Goal: Transaction & Acquisition: Purchase product/service

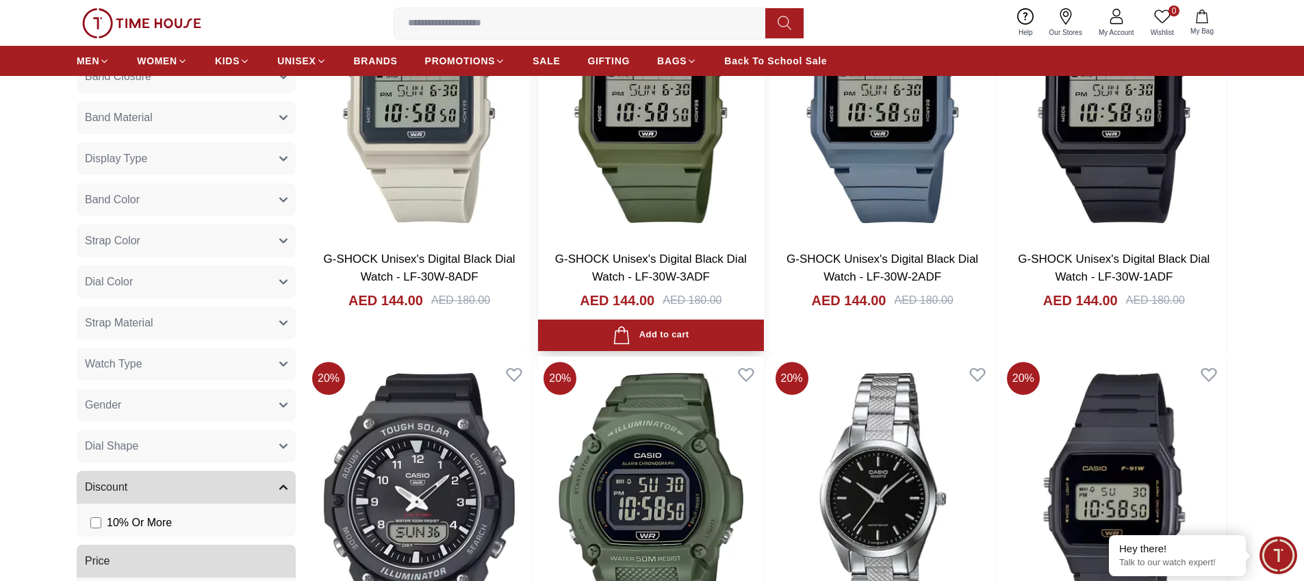
scroll to position [955, 0]
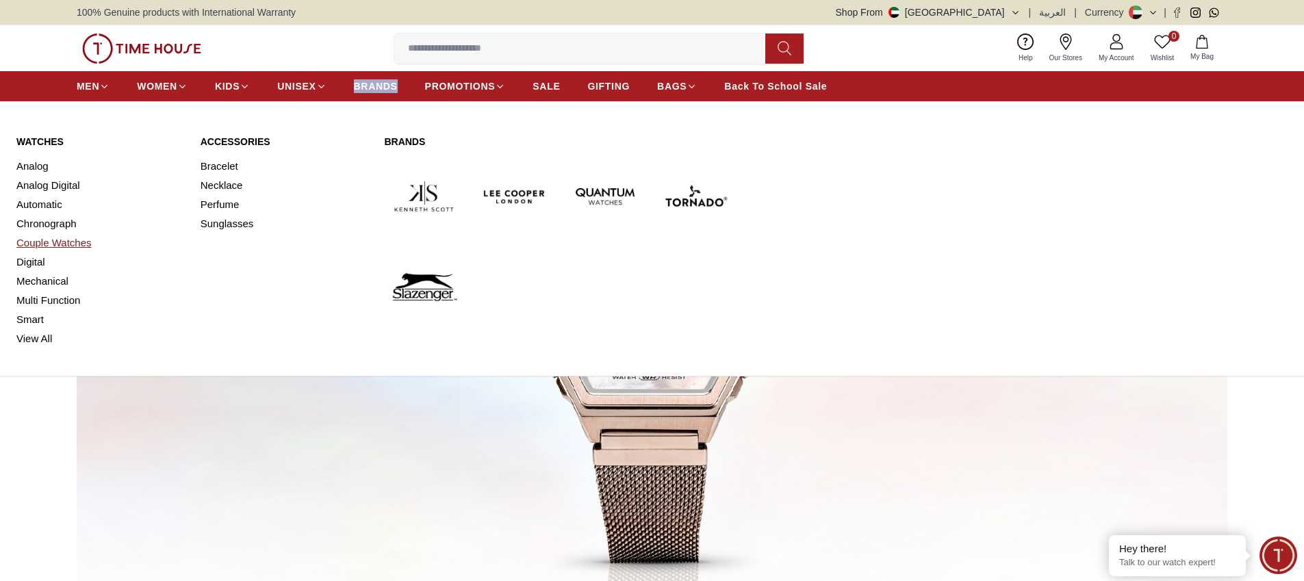
click at [50, 243] on link "Couple Watches" at bounding box center [100, 242] width 168 height 19
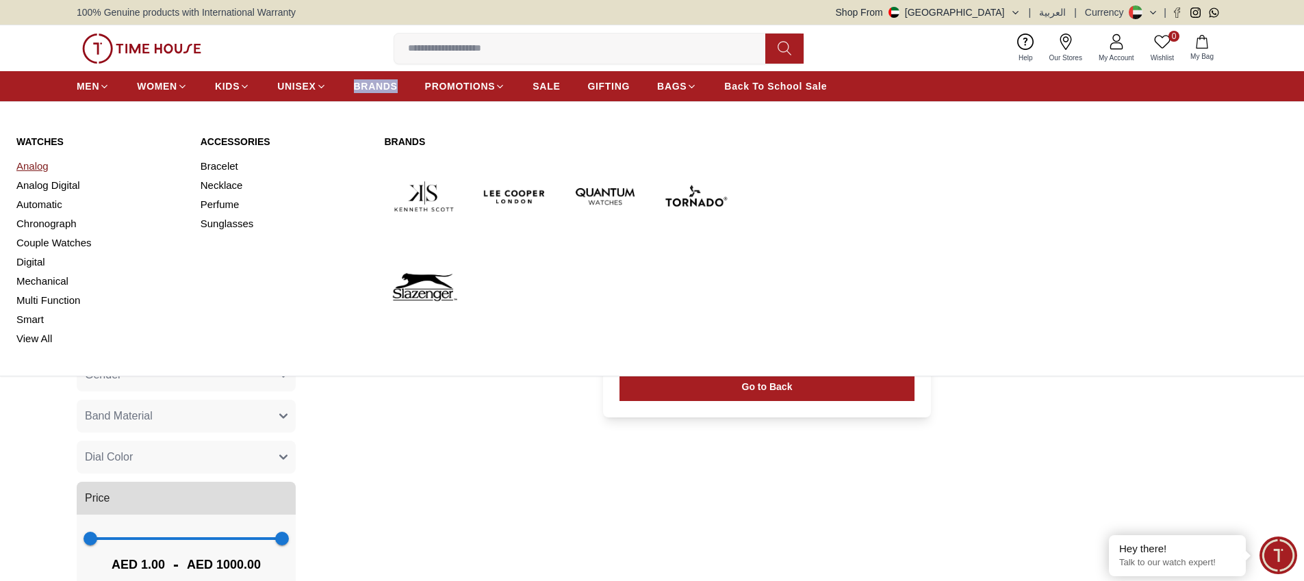
click at [40, 162] on link "Analog" at bounding box center [100, 166] width 168 height 19
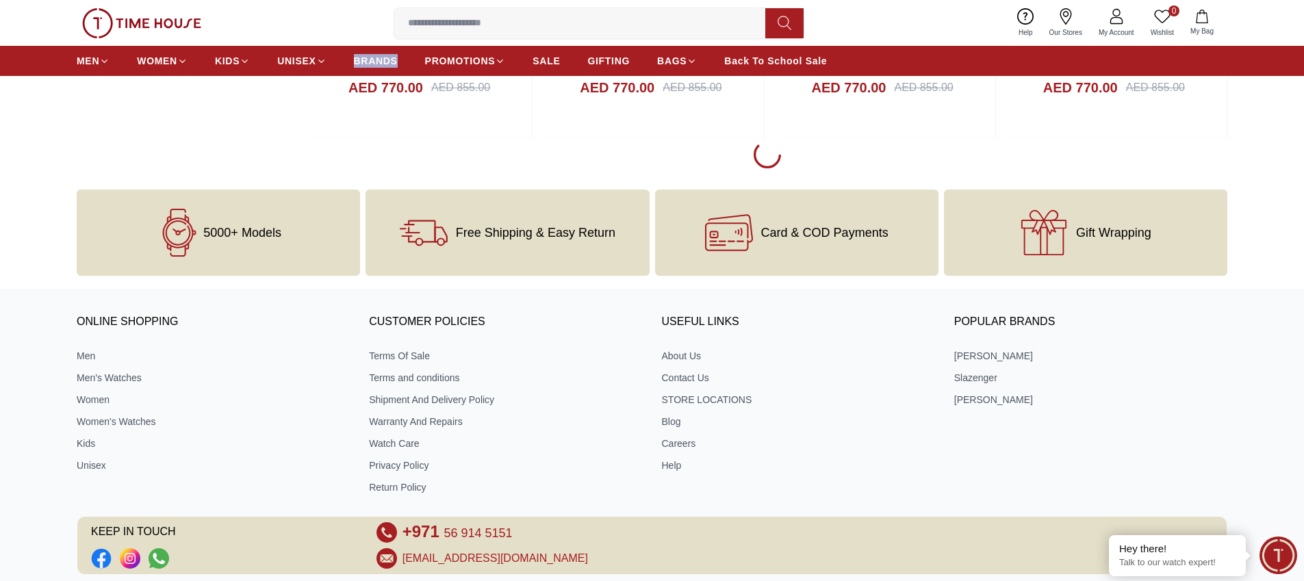
scroll to position [2115, 0]
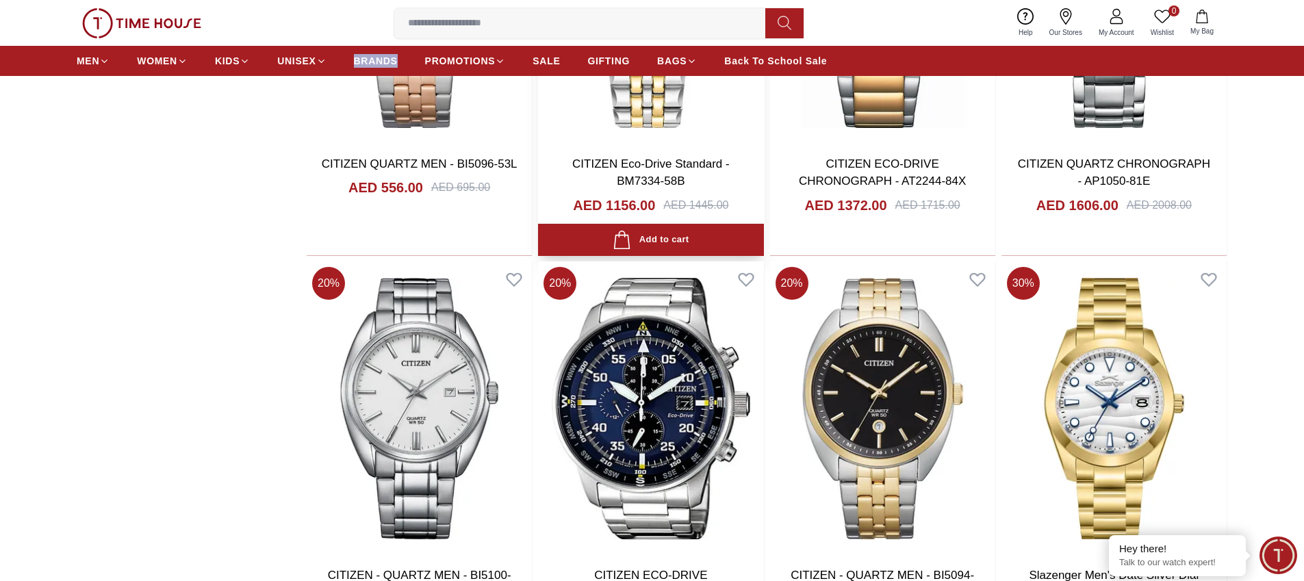
scroll to position [3291, 0]
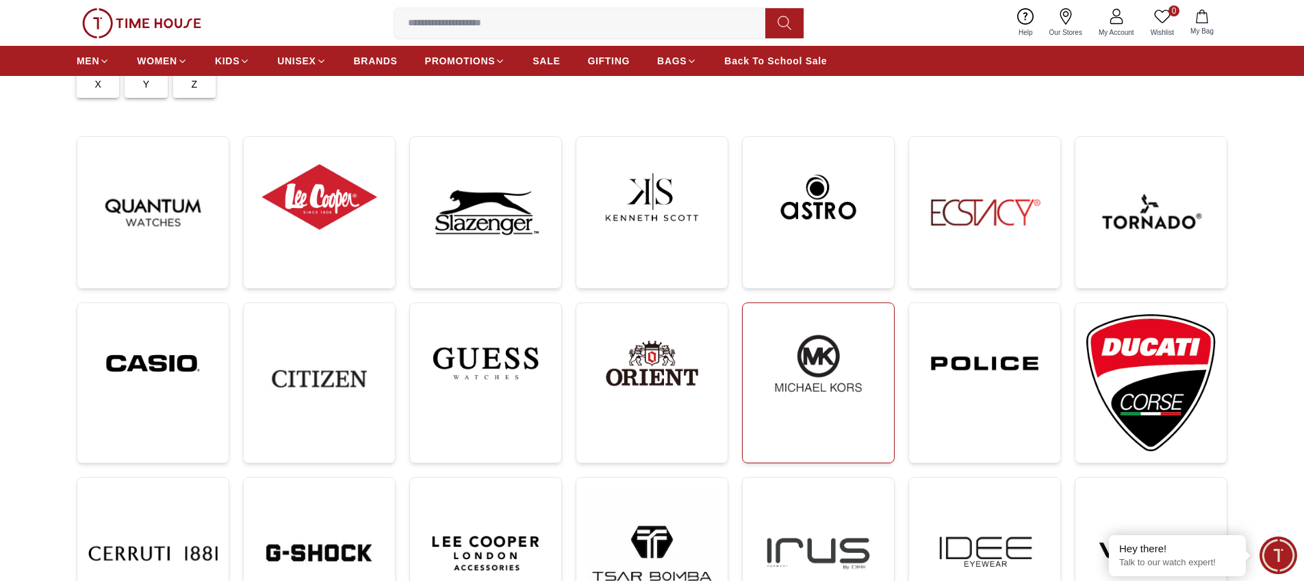
scroll to position [186, 0]
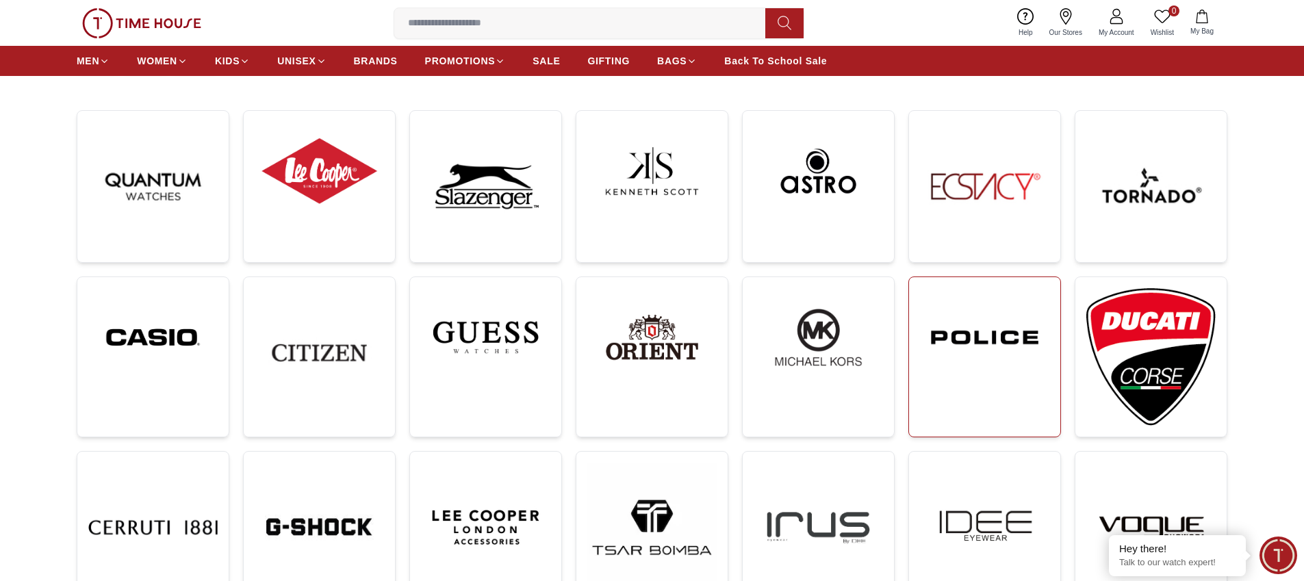
click at [978, 318] on img at bounding box center [984, 337] width 129 height 99
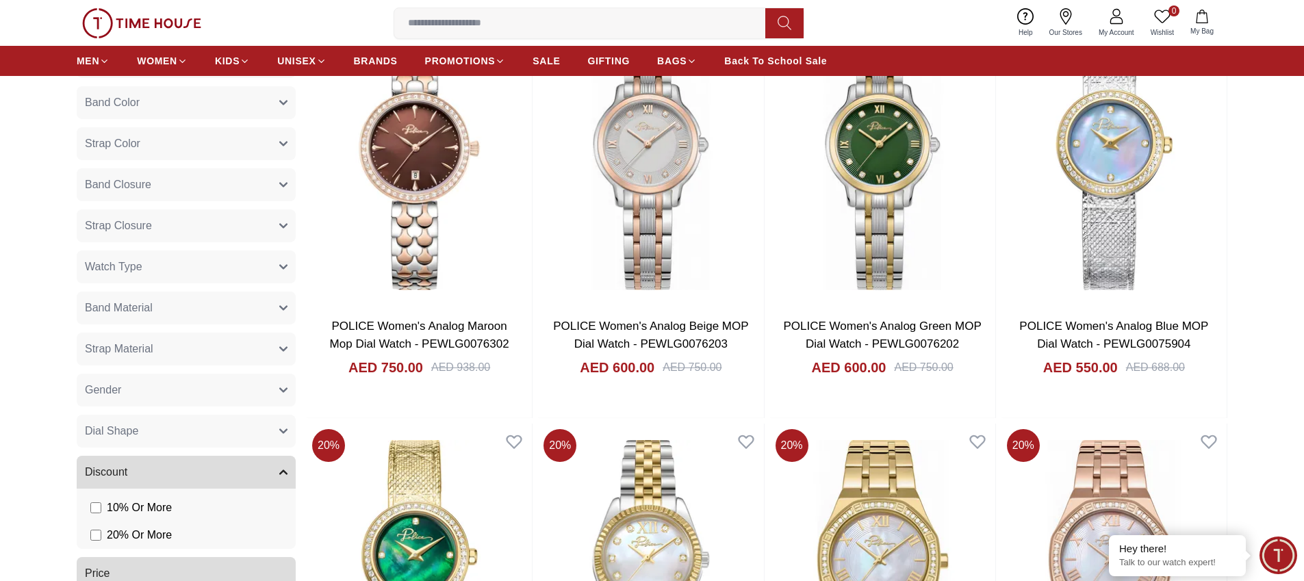
scroll to position [1138, 0]
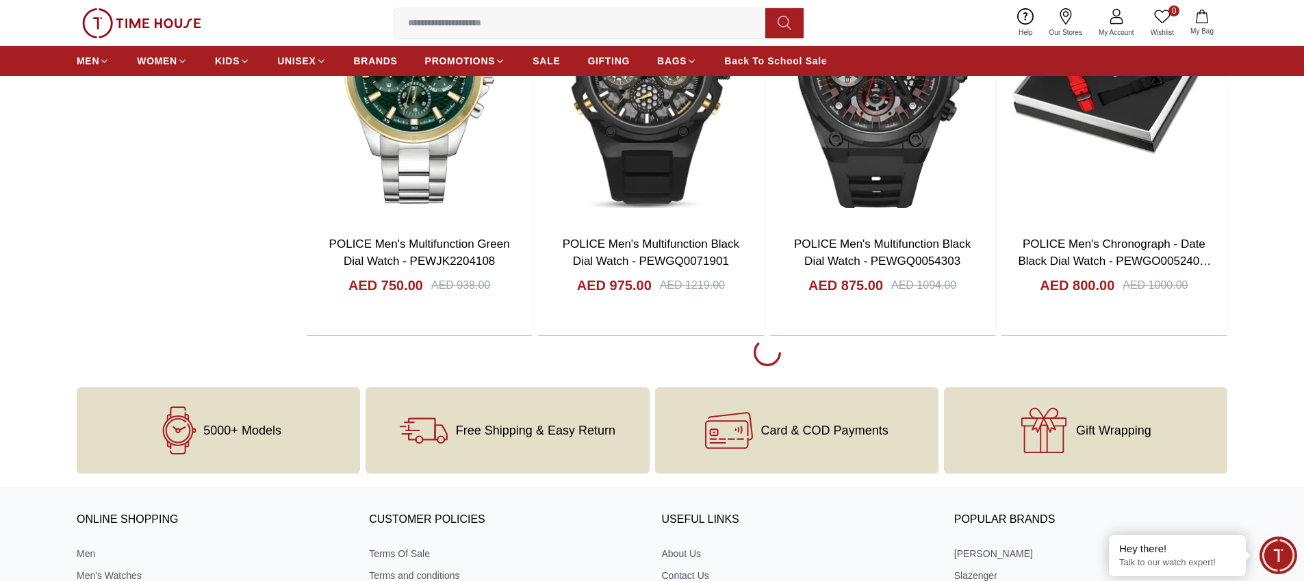
scroll to position [2414, 0]
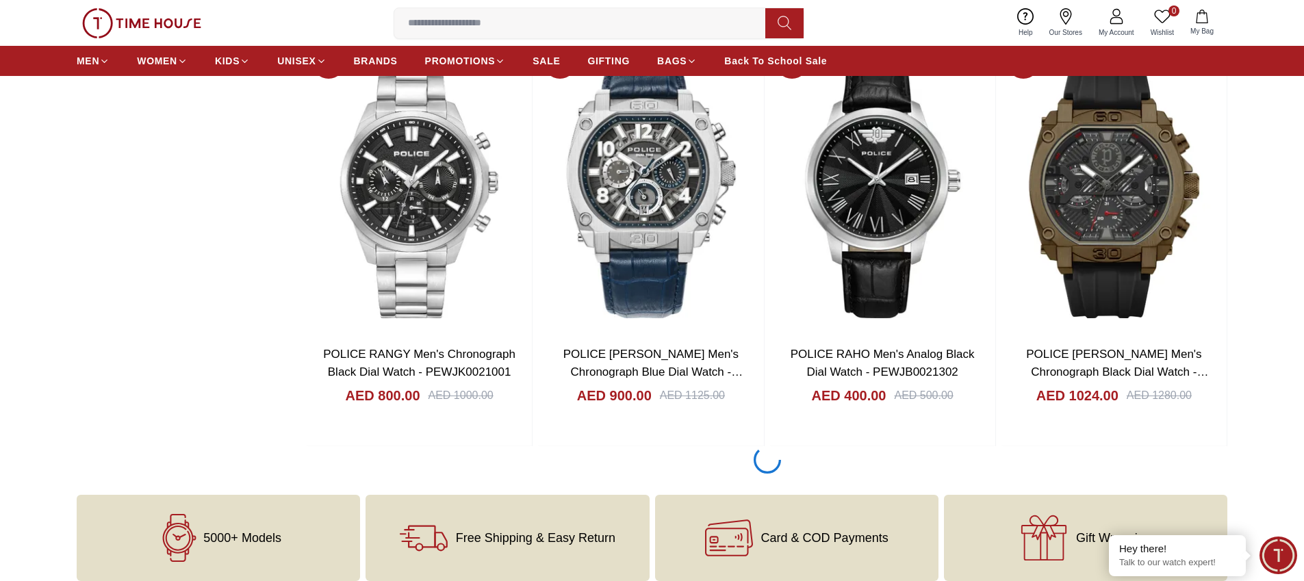
scroll to position [6527, 0]
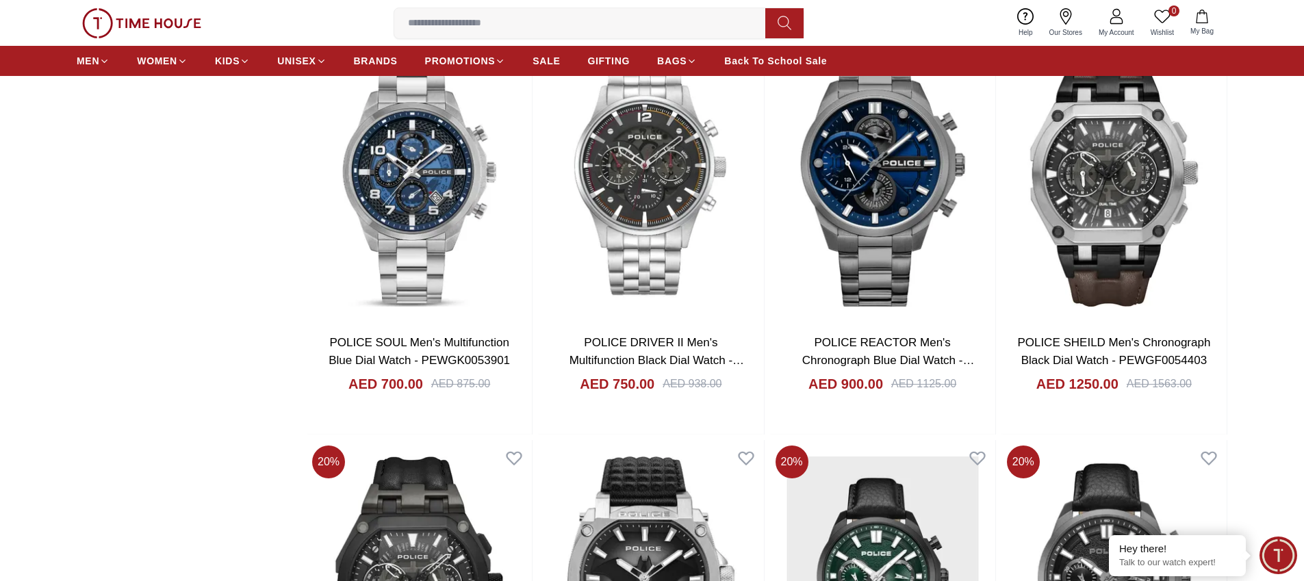
scroll to position [7350, 0]
